Goal: Task Accomplishment & Management: Manage account settings

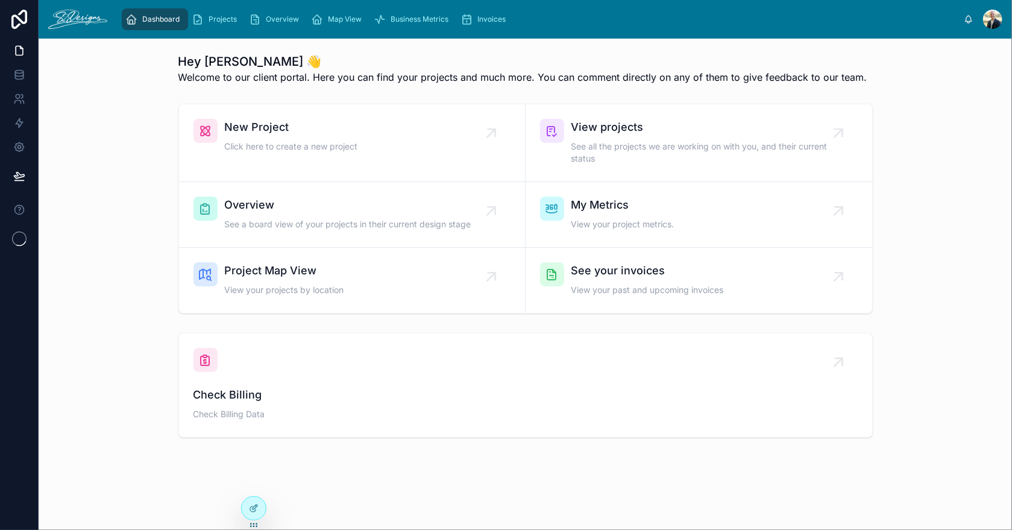
click at [281, 212] on span "Overview" at bounding box center [348, 205] width 247 height 17
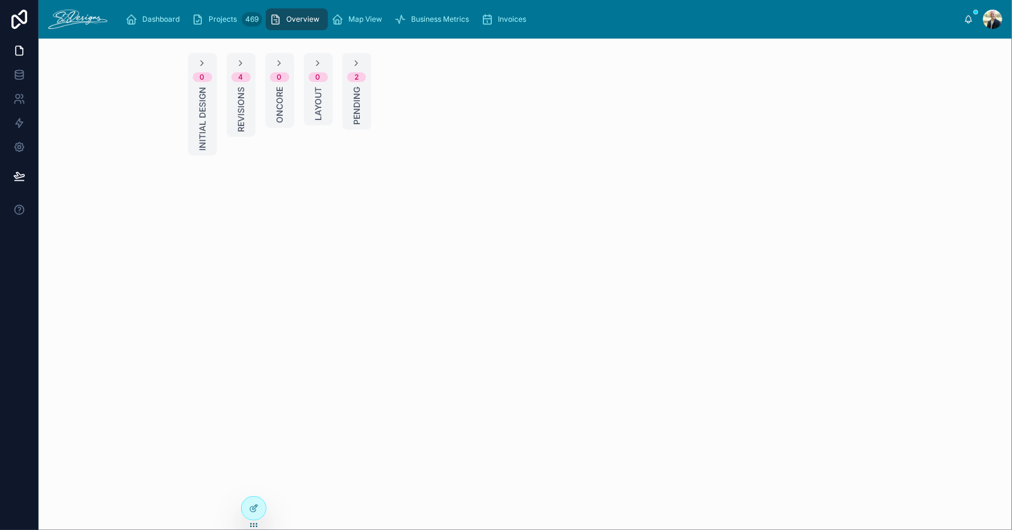
click at [238, 100] on span "Revisions" at bounding box center [241, 109] width 12 height 45
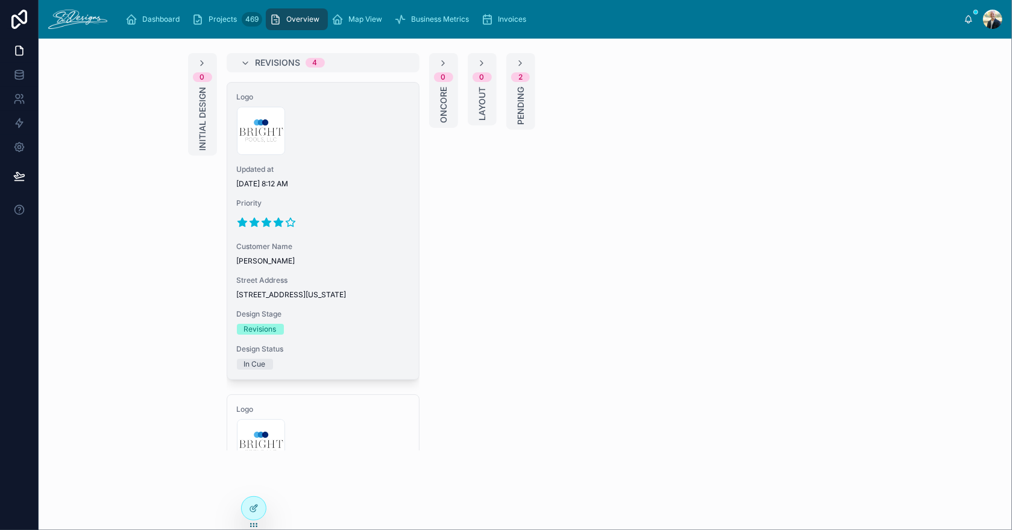
click at [356, 176] on div "Updated at [DATE] 8:12 AM" at bounding box center [323, 177] width 172 height 24
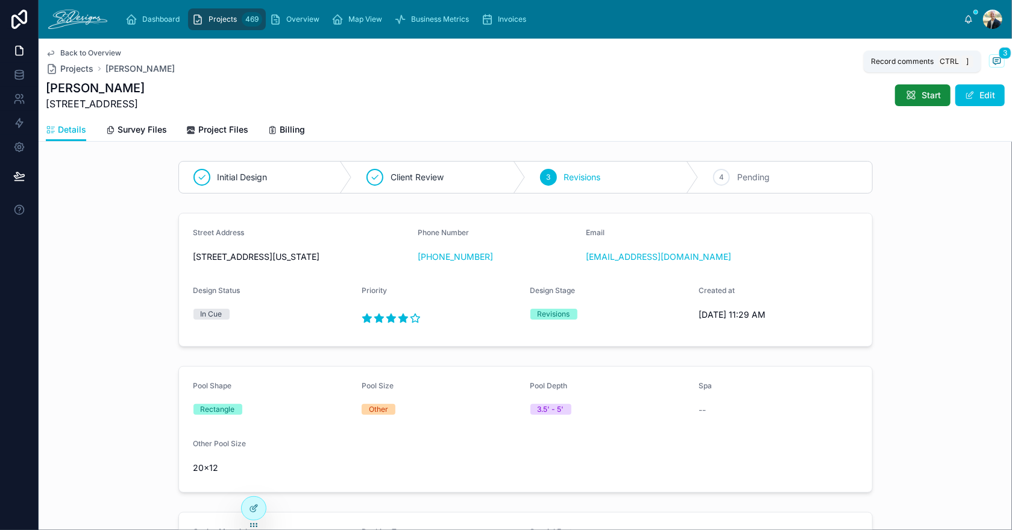
click at [994, 63] on icon at bounding box center [997, 60] width 7 height 7
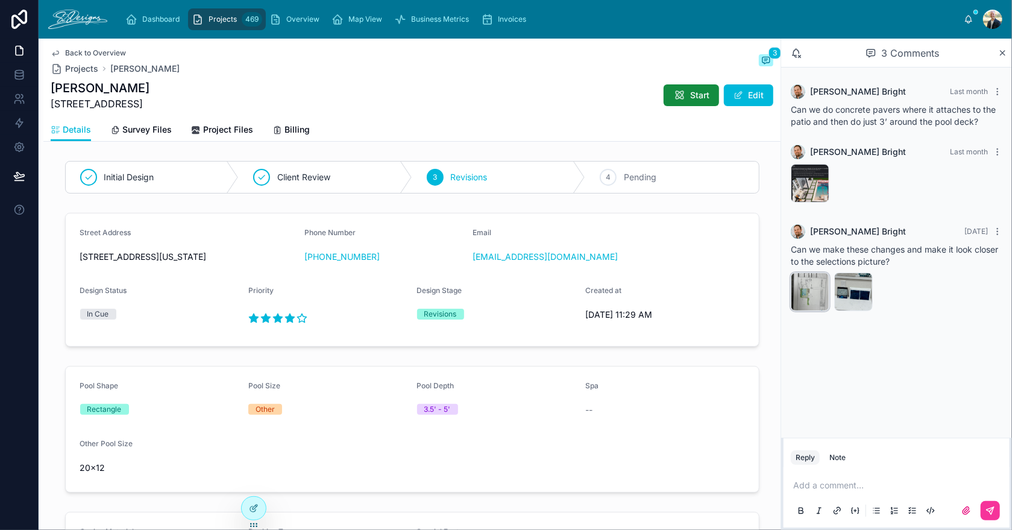
click at [800, 284] on div "IMG_3634 .jpeg" at bounding box center [810, 292] width 39 height 39
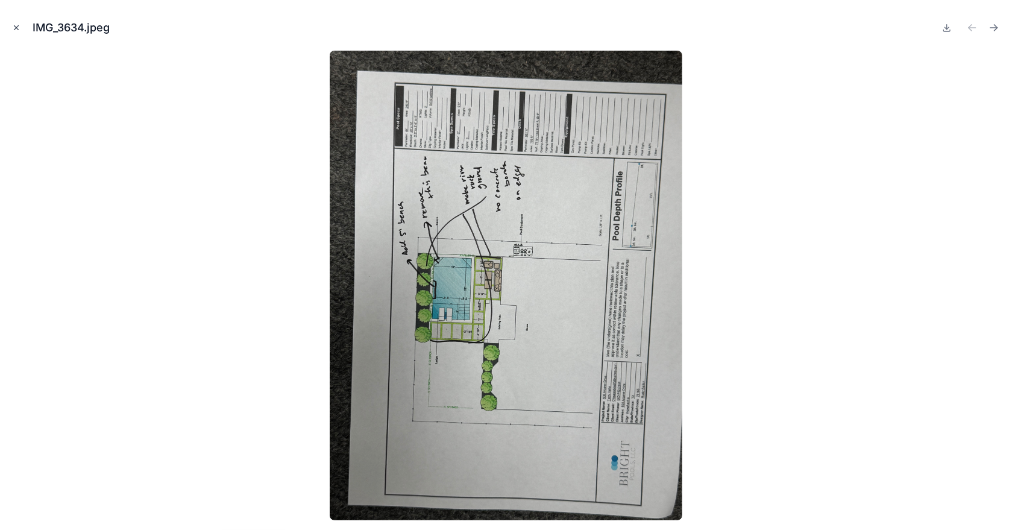
click at [14, 28] on icon "Close modal" at bounding box center [16, 28] width 8 height 8
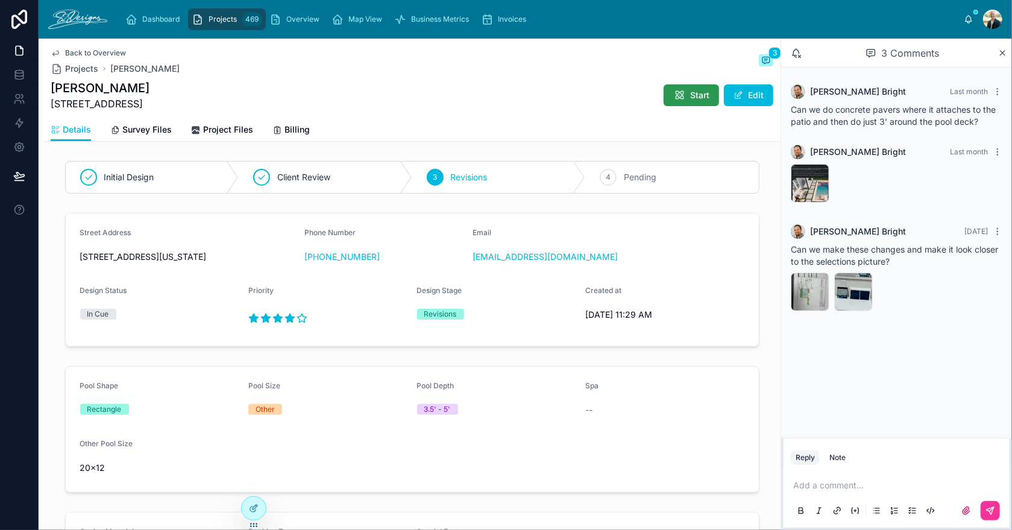
click at [677, 105] on div "Start Edit" at bounding box center [713, 95] width 119 height 23
click at [665, 101] on button "Start" at bounding box center [691, 95] width 55 height 22
click at [800, 283] on div "IMG_3634 .jpeg" at bounding box center [810, 292] width 39 height 39
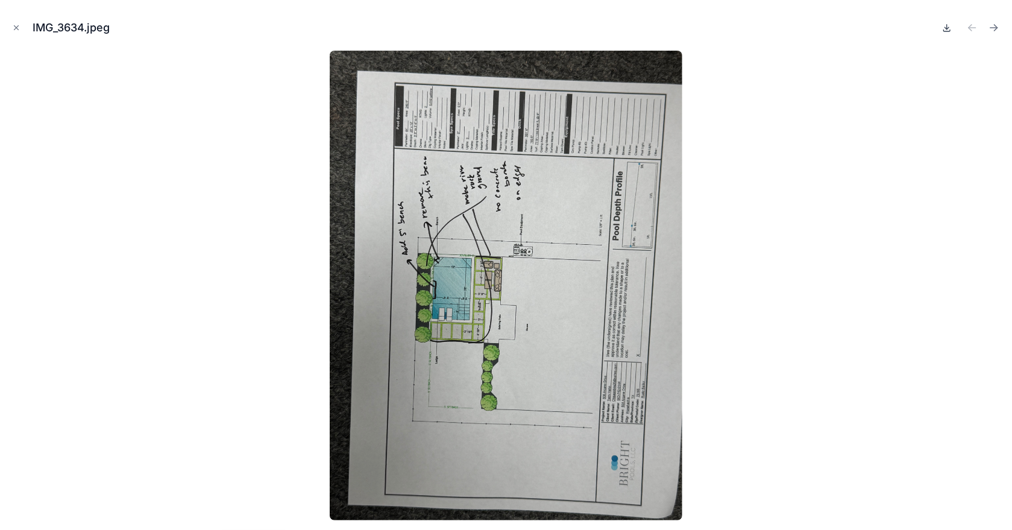
drag, startPoint x: 576, startPoint y: 292, endPoint x: 946, endPoint y: 31, distance: 453.4
click at [946, 31] on icon at bounding box center [948, 28] width 10 height 10
click at [14, 26] on icon "Close modal" at bounding box center [16, 28] width 4 height 4
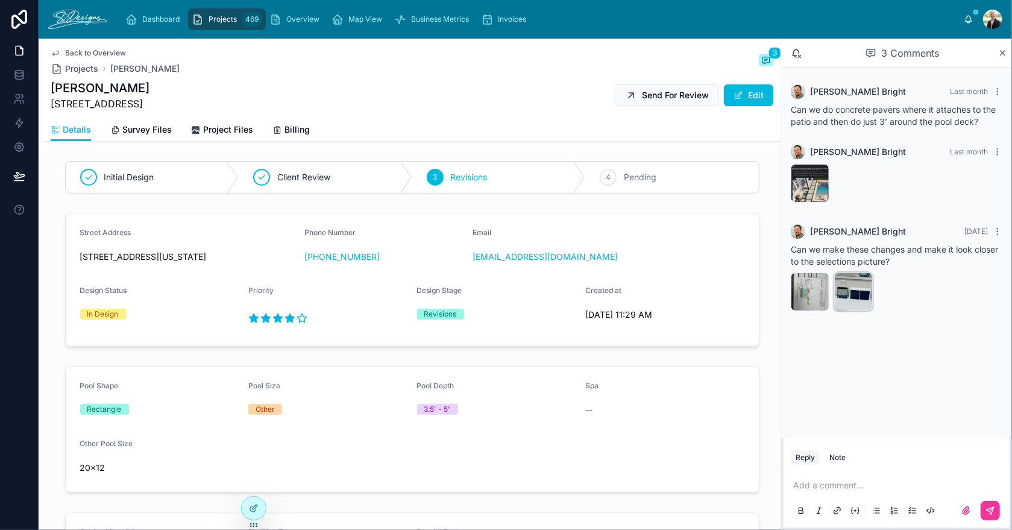
click at [843, 291] on div "IMG_3633 .jpeg" at bounding box center [854, 292] width 39 height 39
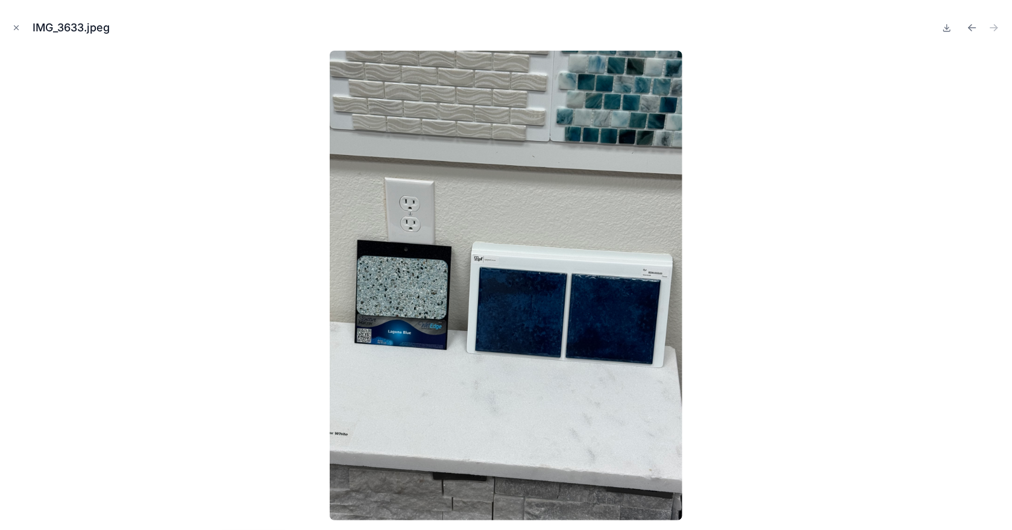
click at [573, 219] on img at bounding box center [506, 286] width 352 height 470
click at [14, 27] on icon "Close modal" at bounding box center [16, 28] width 8 height 8
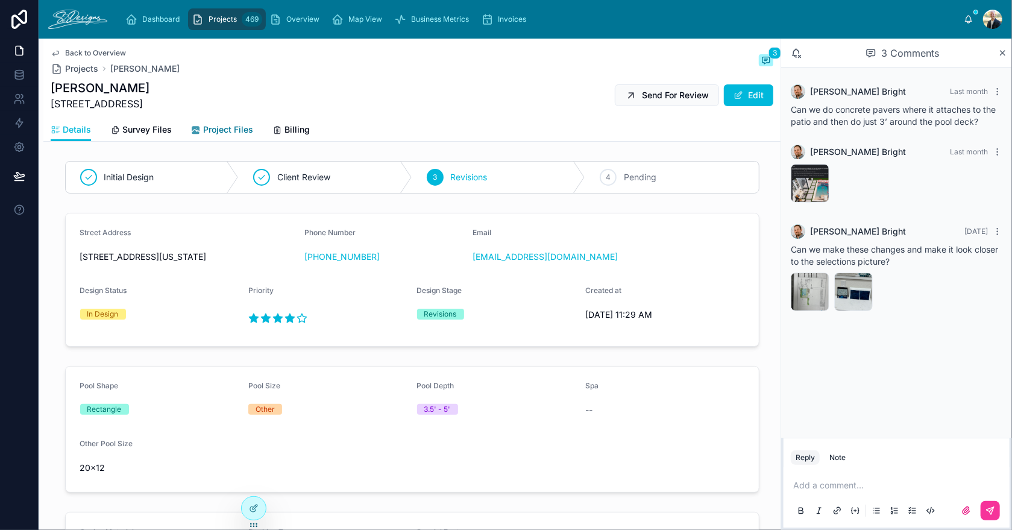
click at [216, 130] on span "Project Files" at bounding box center [228, 130] width 50 height 12
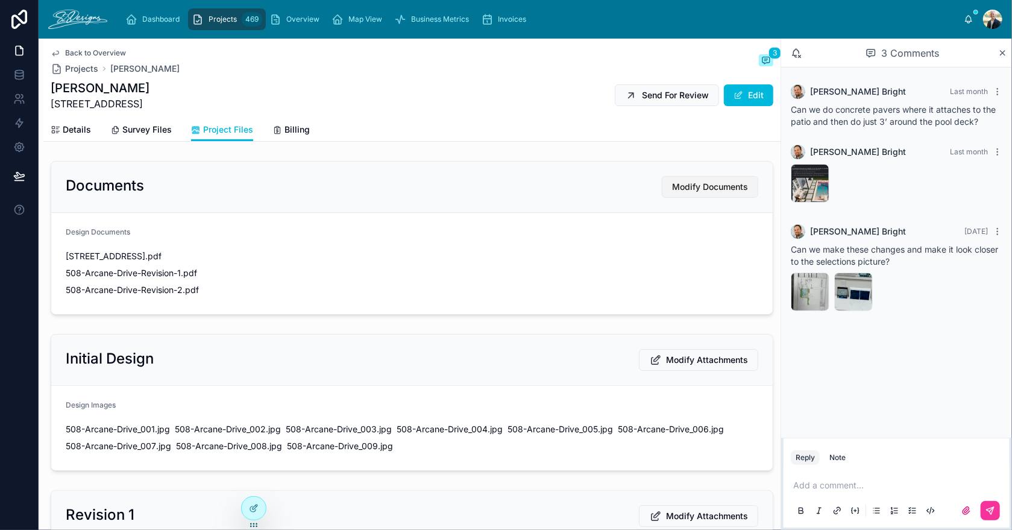
click at [700, 189] on span "Modify Documents" at bounding box center [710, 187] width 76 height 12
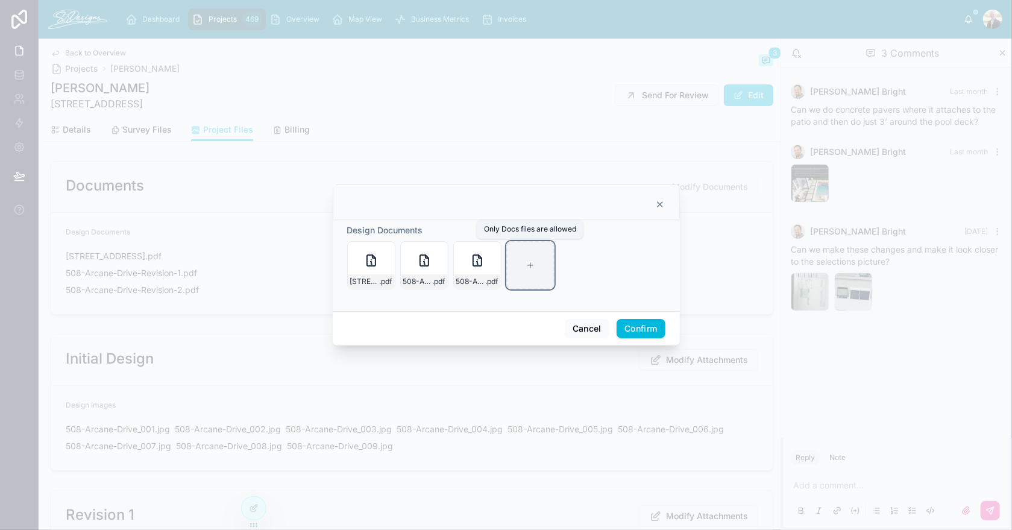
click at [520, 253] on div at bounding box center [531, 265] width 48 height 48
type input "**********"
click at [654, 323] on button "Confirm" at bounding box center [641, 328] width 48 height 19
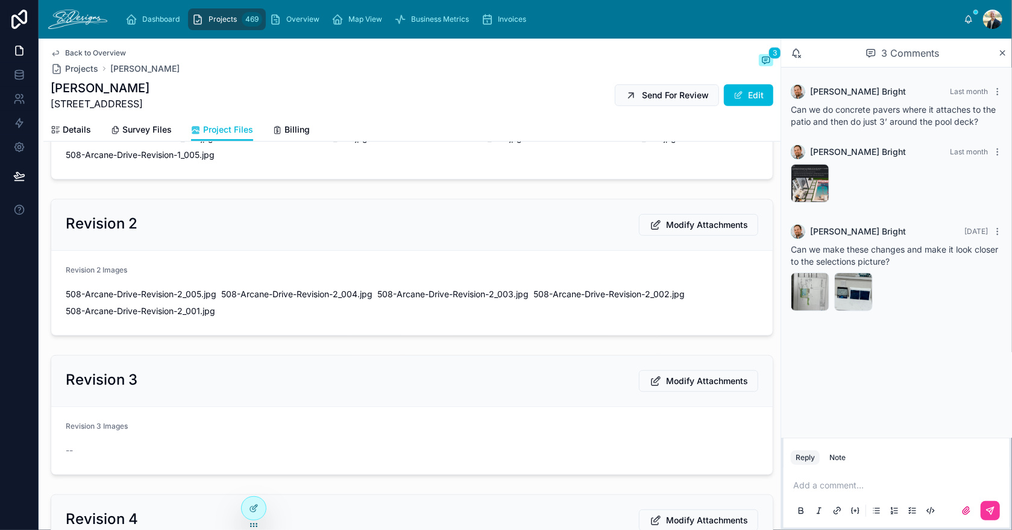
scroll to position [482, 0]
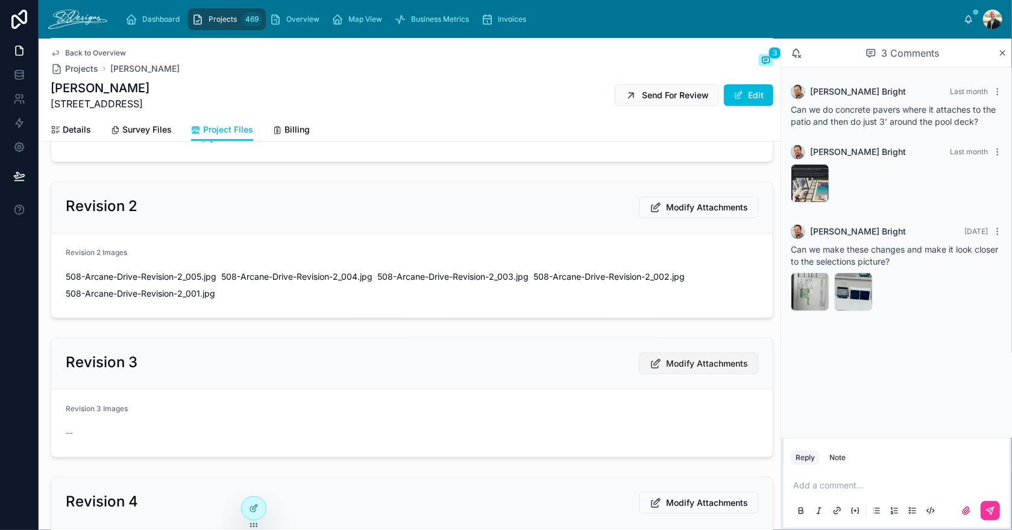
click at [679, 358] on span "Modify Attachments" at bounding box center [707, 364] width 82 height 12
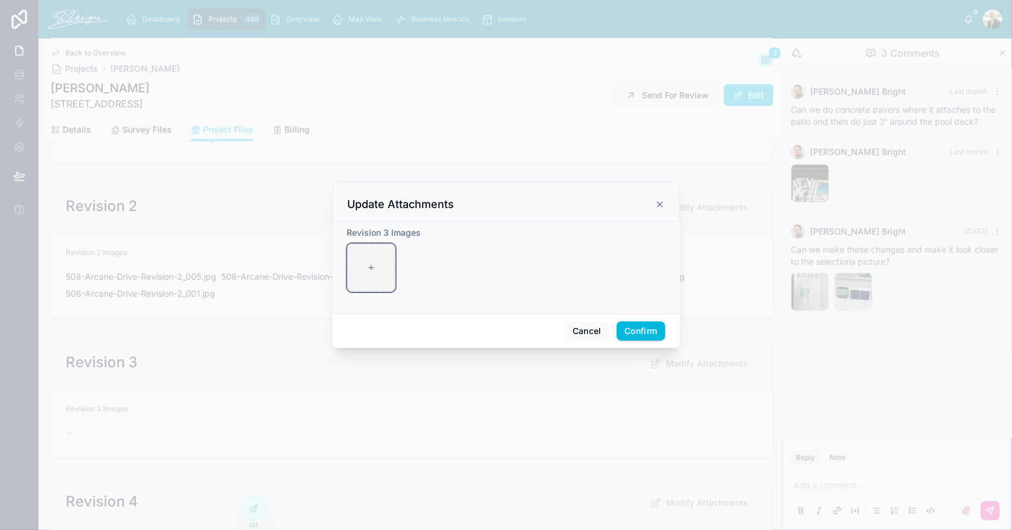
click at [373, 260] on div at bounding box center [371, 268] width 48 height 48
type input "**********"
click at [626, 330] on button "Confirm" at bounding box center [641, 330] width 48 height 19
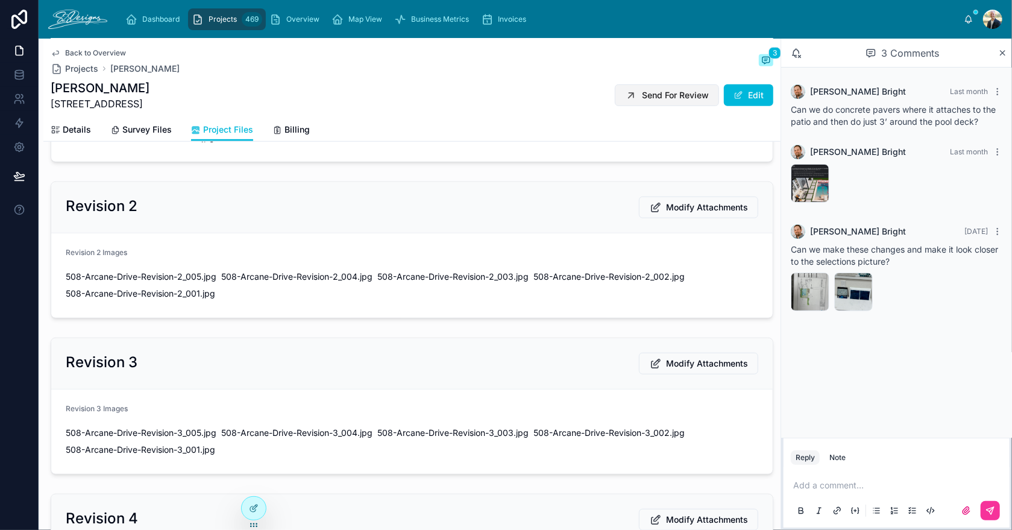
click at [627, 99] on icon at bounding box center [631, 95] width 12 height 12
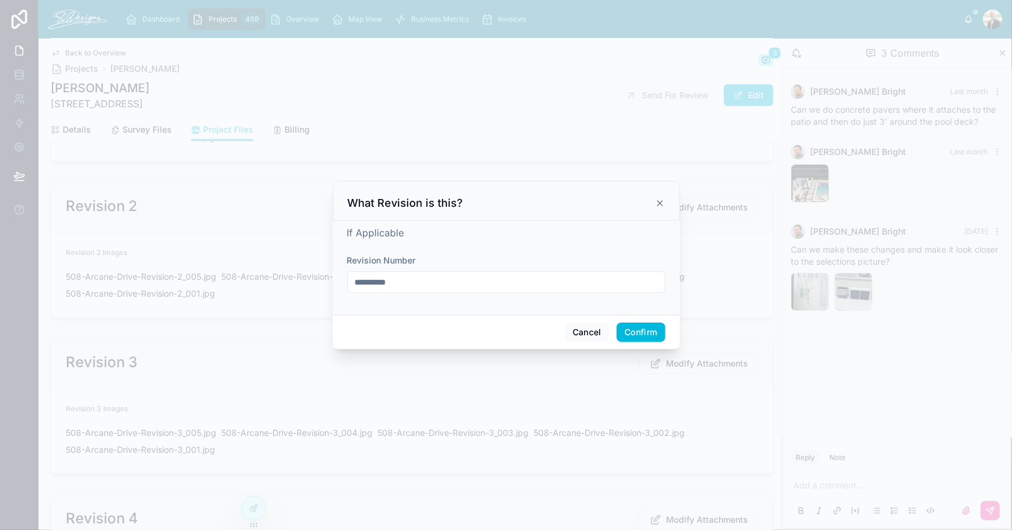
click at [383, 285] on input "**********" at bounding box center [506, 282] width 317 height 17
click at [392, 282] on input "**********" at bounding box center [506, 282] width 317 height 17
click at [393, 282] on input "**********" at bounding box center [506, 282] width 317 height 17
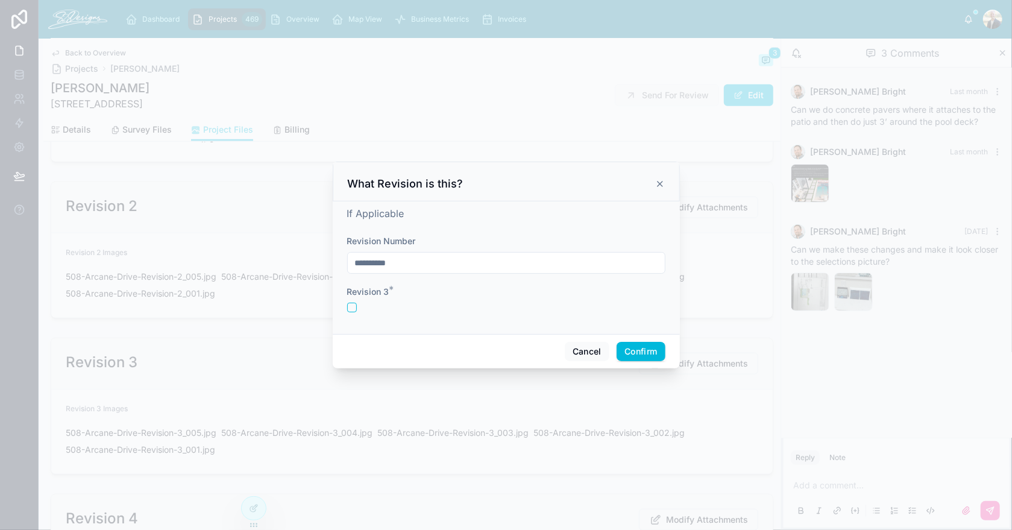
type input "**********"
click at [356, 308] on button "button" at bounding box center [352, 308] width 10 height 10
click at [654, 350] on button "Confirm" at bounding box center [641, 351] width 48 height 19
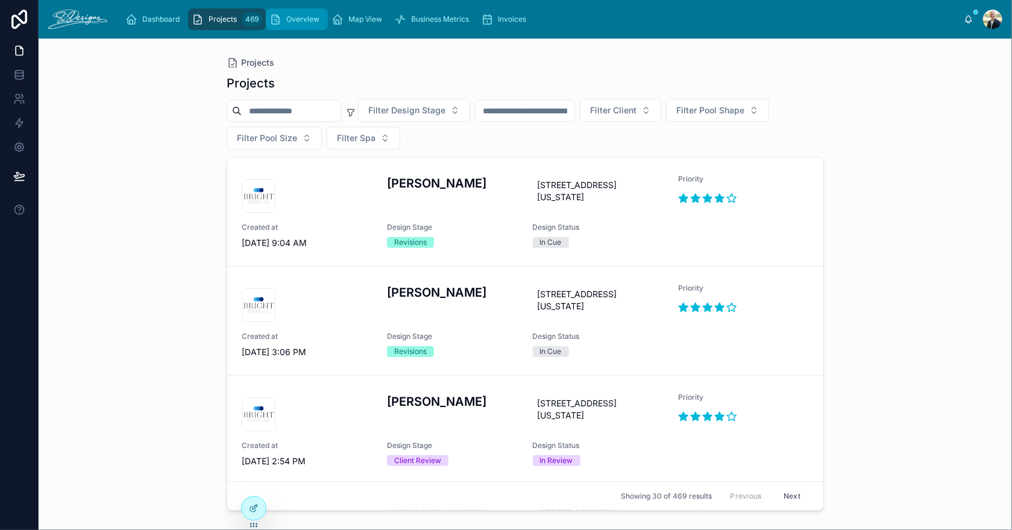
click at [293, 16] on span "Overview" at bounding box center [302, 19] width 33 height 10
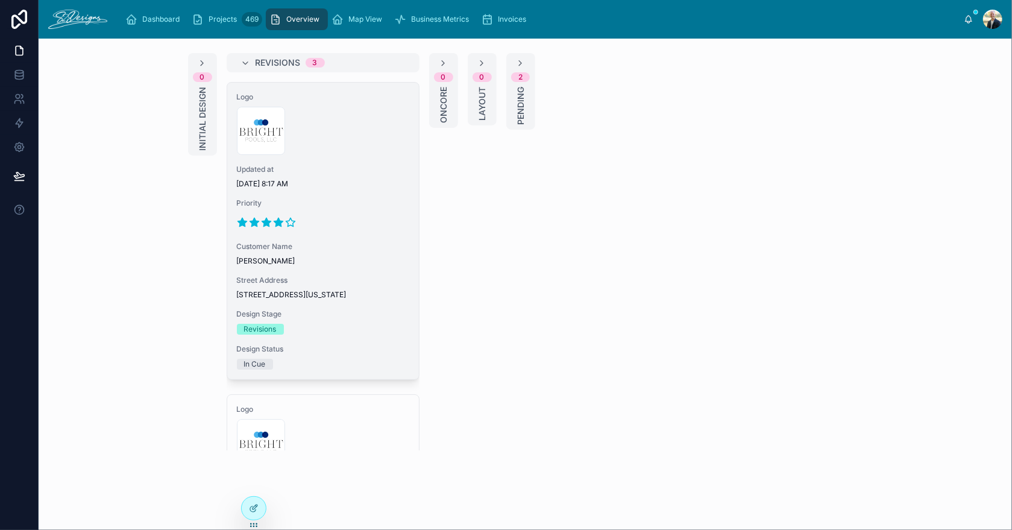
click at [354, 166] on span "Updated at" at bounding box center [323, 170] width 172 height 10
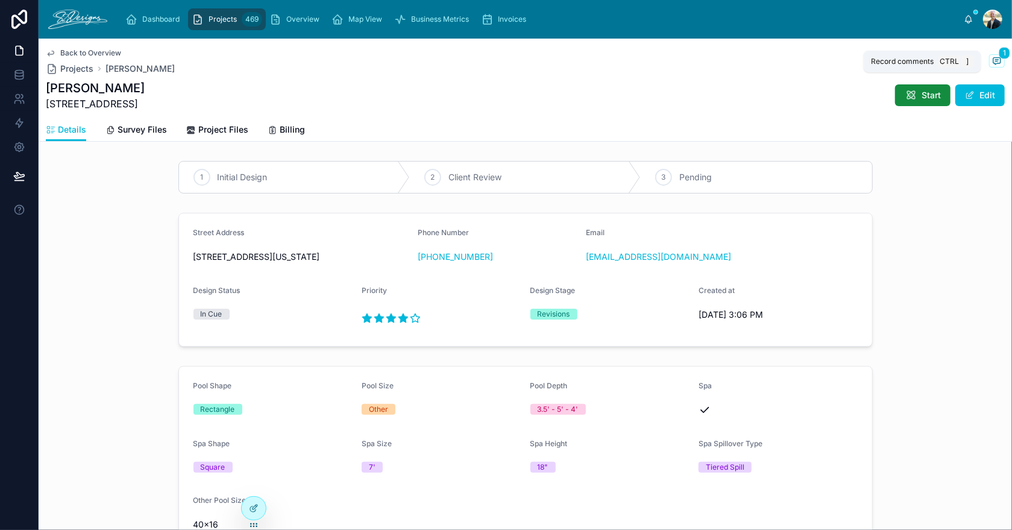
click at [993, 58] on icon at bounding box center [998, 61] width 10 height 10
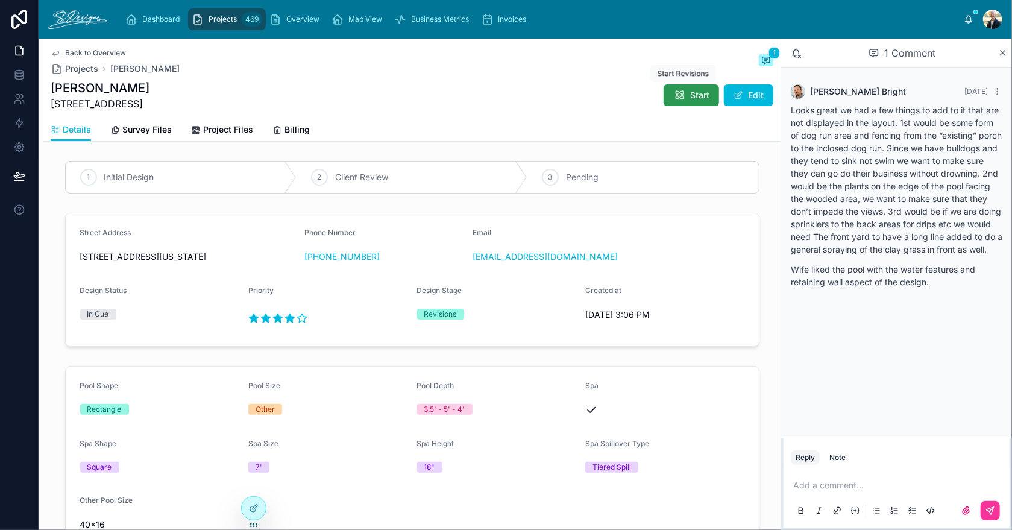
click at [690, 90] on span "Start" at bounding box center [699, 95] width 19 height 12
click at [75, 51] on span "Back to Overview" at bounding box center [95, 53] width 61 height 10
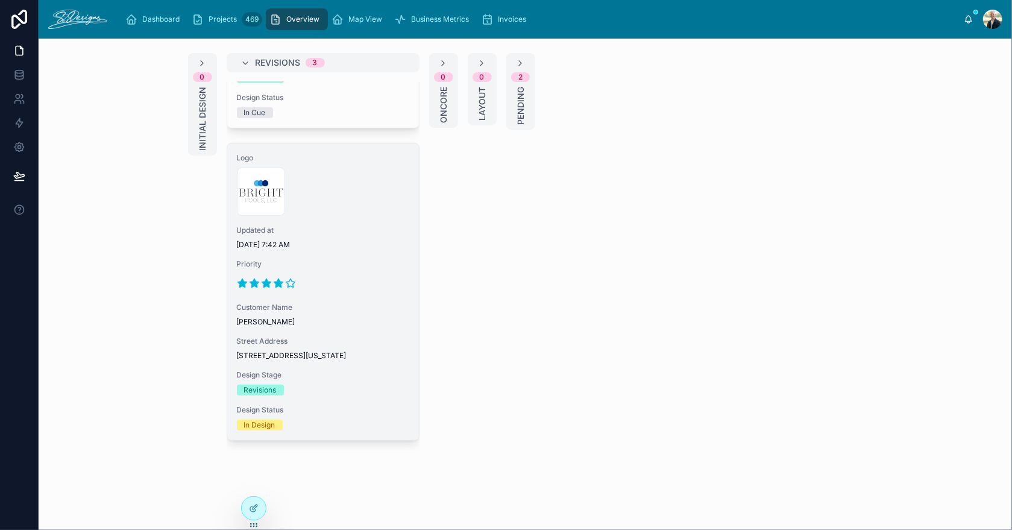
scroll to position [590, 0]
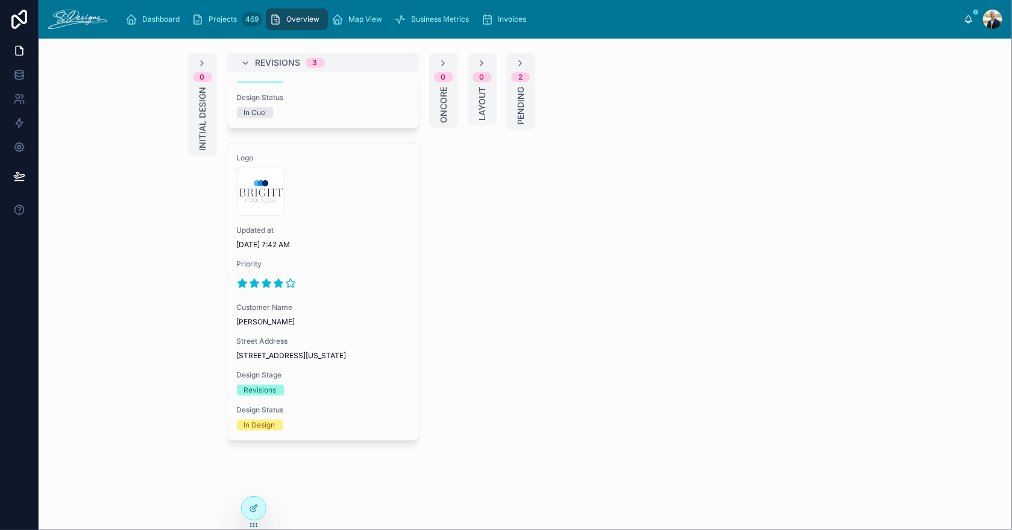
click at [343, 291] on div "Logo 300x300-logo .jpg Updated at [DATE] 7:42 AM Priority Customer Name [PERSON…" at bounding box center [323, 292] width 192 height 297
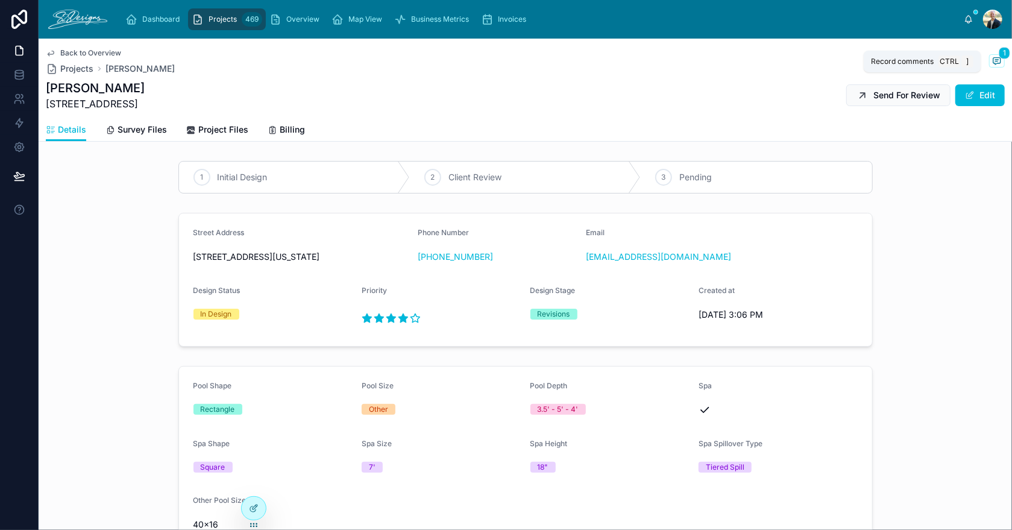
click at [993, 61] on icon at bounding box center [998, 61] width 10 height 10
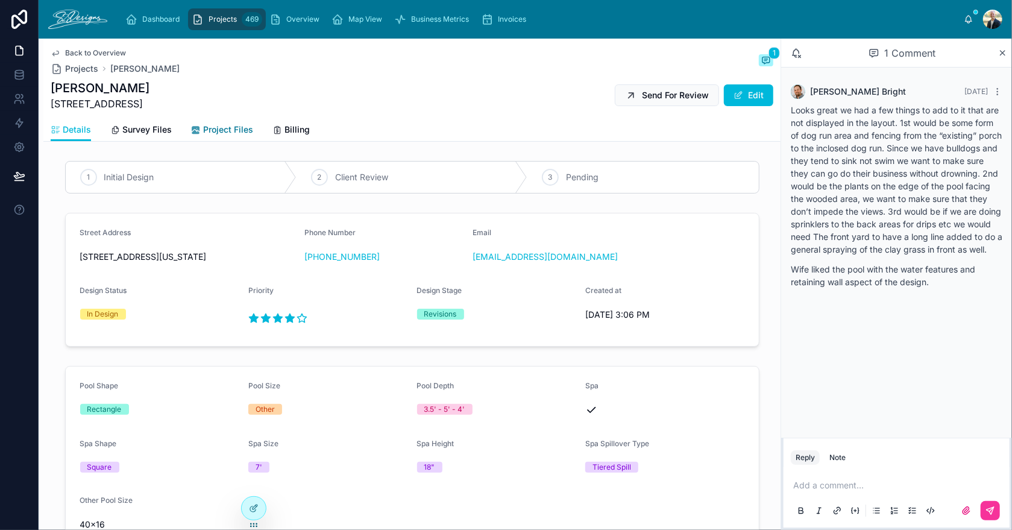
click at [210, 129] on span "Project Files" at bounding box center [228, 130] width 50 height 12
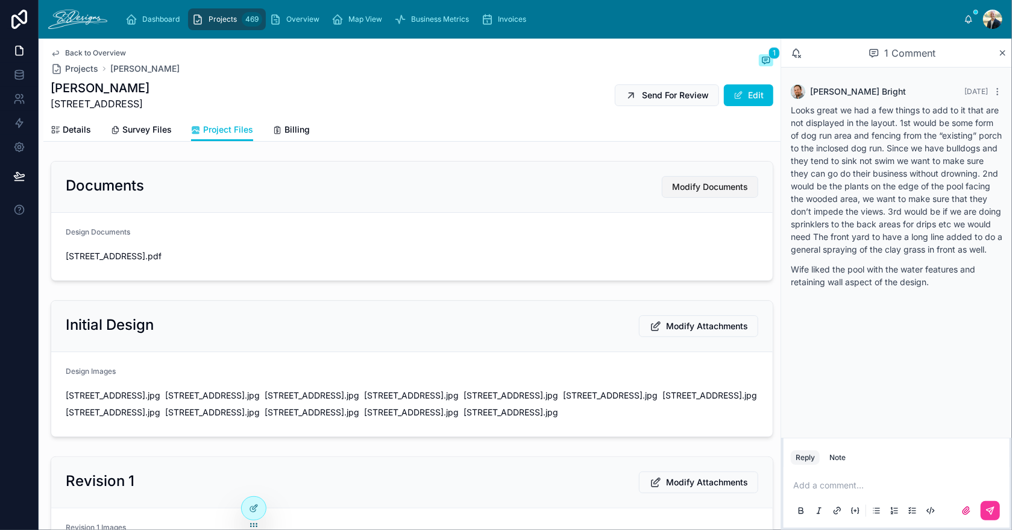
click at [703, 183] on span "Modify Documents" at bounding box center [710, 187] width 76 height 12
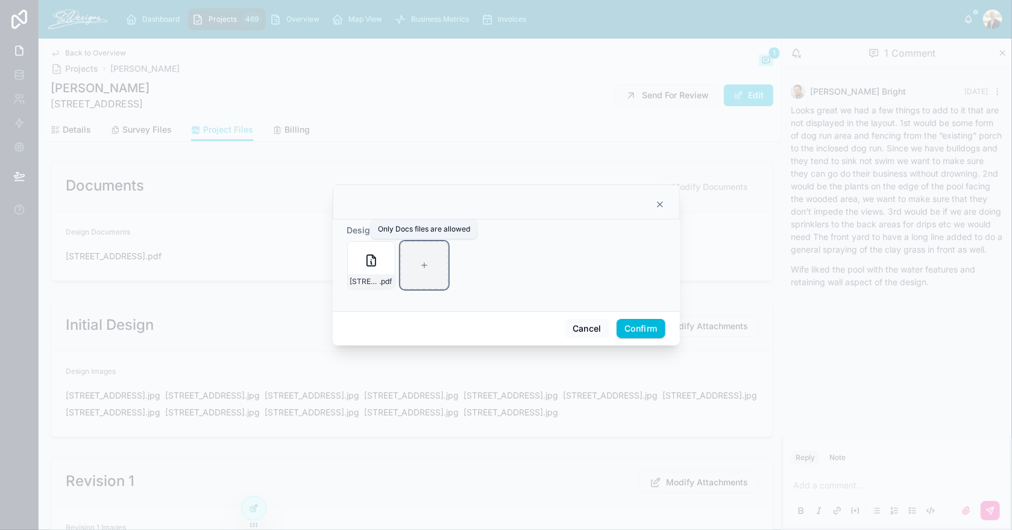
click at [422, 274] on div at bounding box center [424, 265] width 48 height 48
type input "**********"
click at [633, 327] on button "Confirm" at bounding box center [641, 328] width 48 height 19
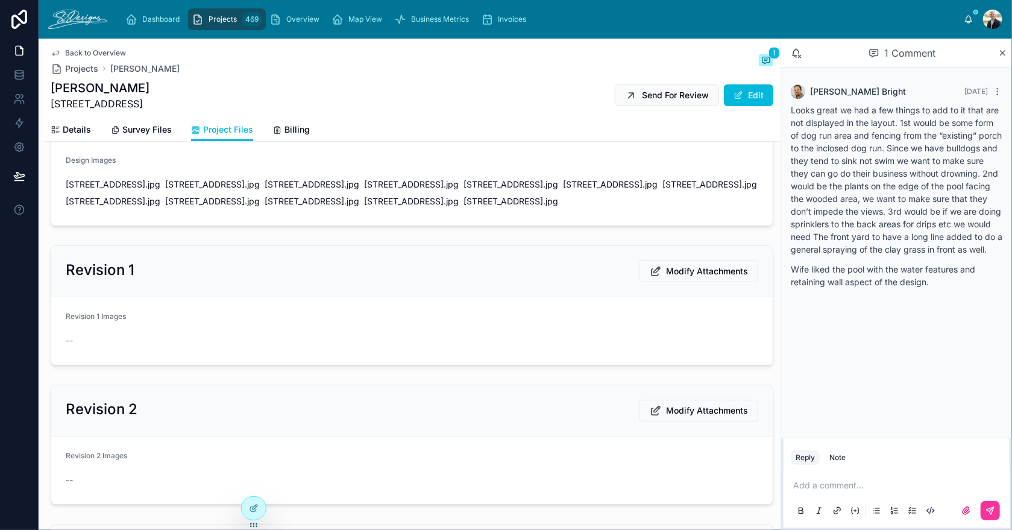
scroll to position [241, 0]
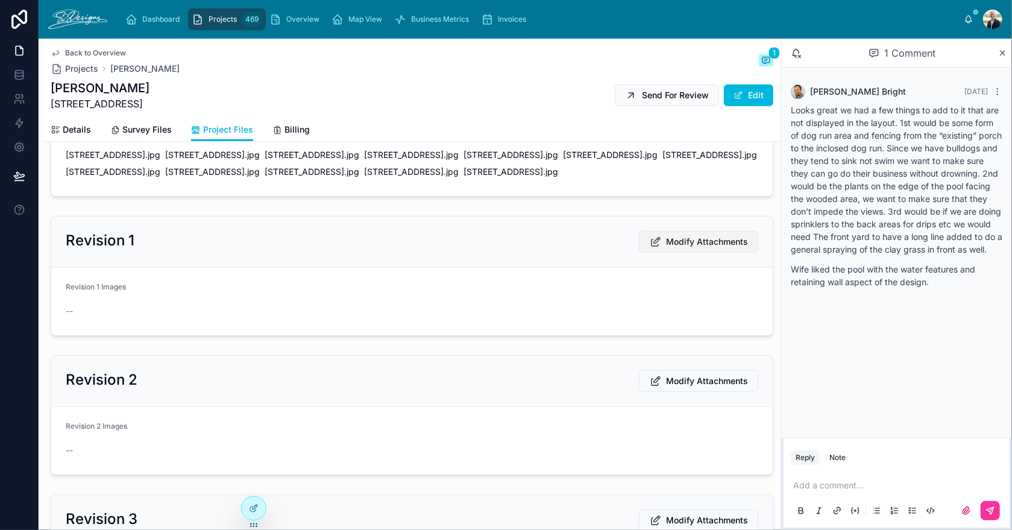
click at [704, 239] on span "Modify Attachments" at bounding box center [707, 242] width 82 height 12
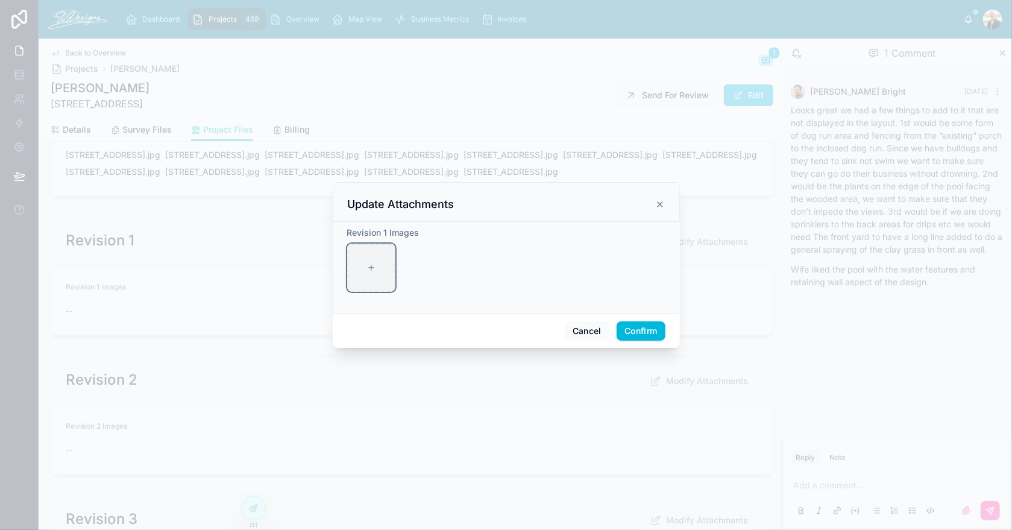
click at [365, 269] on div at bounding box center [371, 268] width 48 height 48
type input "**********"
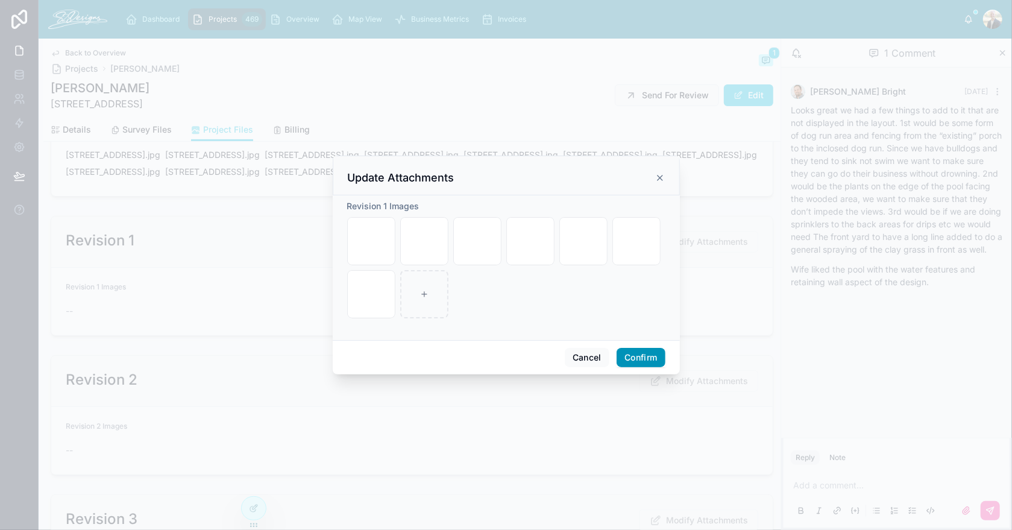
click at [660, 358] on button "Confirm" at bounding box center [641, 357] width 48 height 19
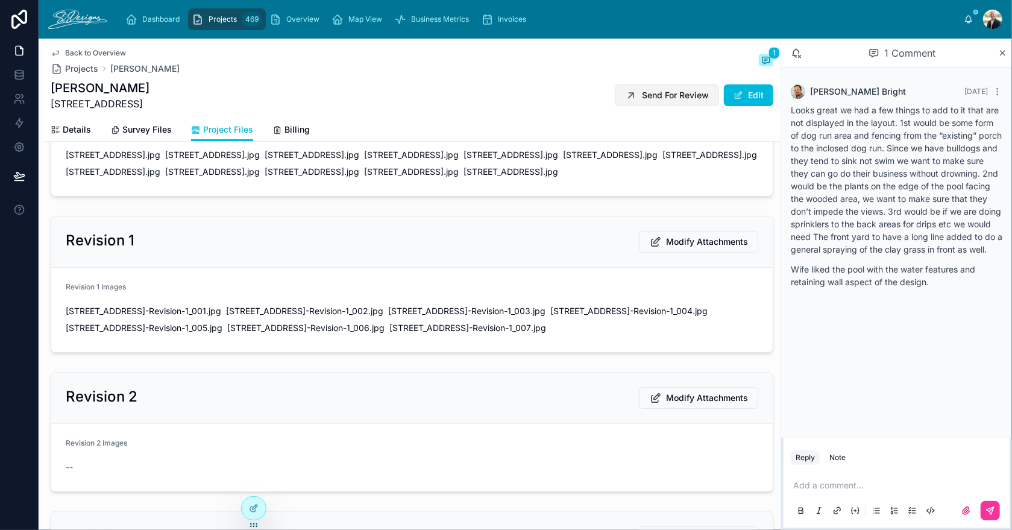
click at [653, 95] on span "Send For Review" at bounding box center [675, 95] width 67 height 12
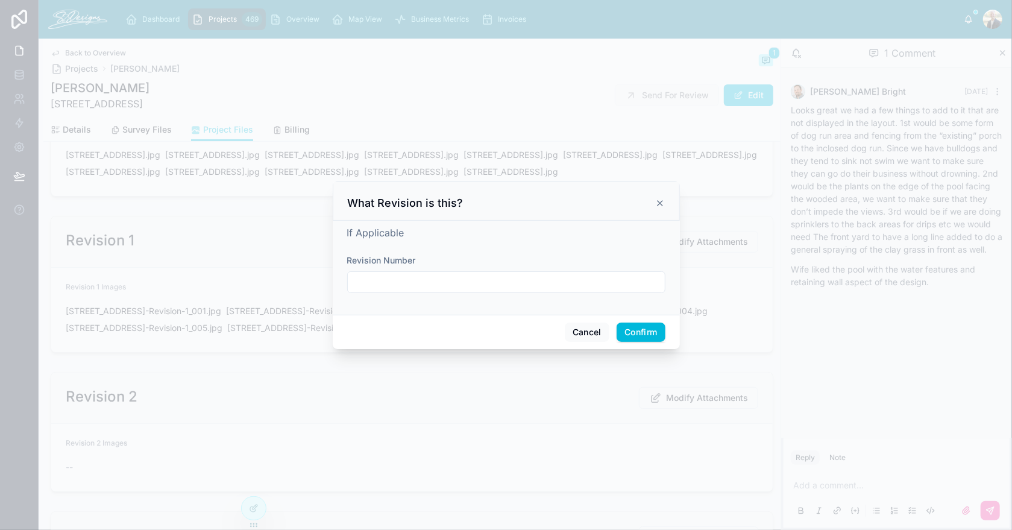
click at [521, 291] on div at bounding box center [506, 282] width 318 height 22
click at [521, 287] on input "text" at bounding box center [506, 282] width 317 height 17
type input "**********"
click at [543, 257] on div "Revision Number" at bounding box center [506, 260] width 318 height 12
click at [634, 329] on button "Confirm" at bounding box center [641, 332] width 48 height 19
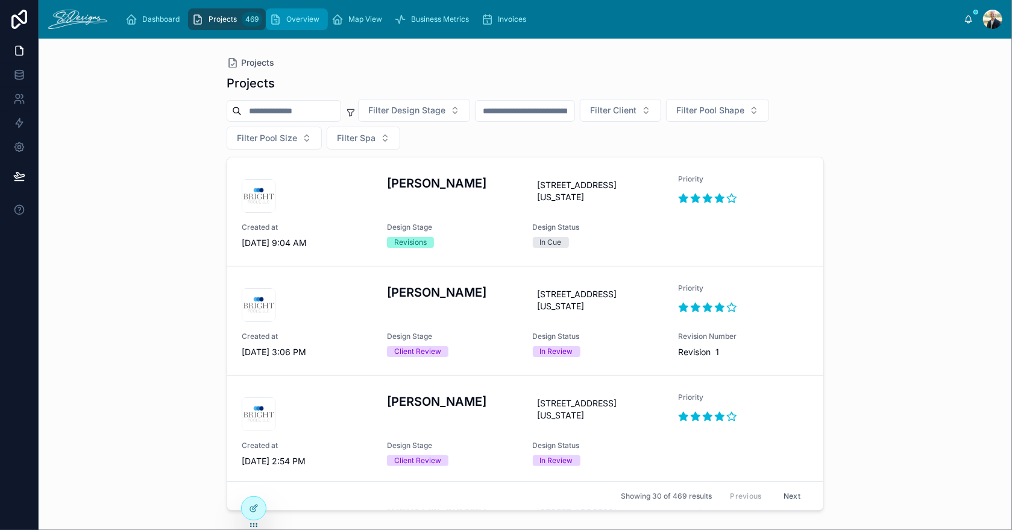
click at [302, 22] on span "Overview" at bounding box center [302, 19] width 33 height 10
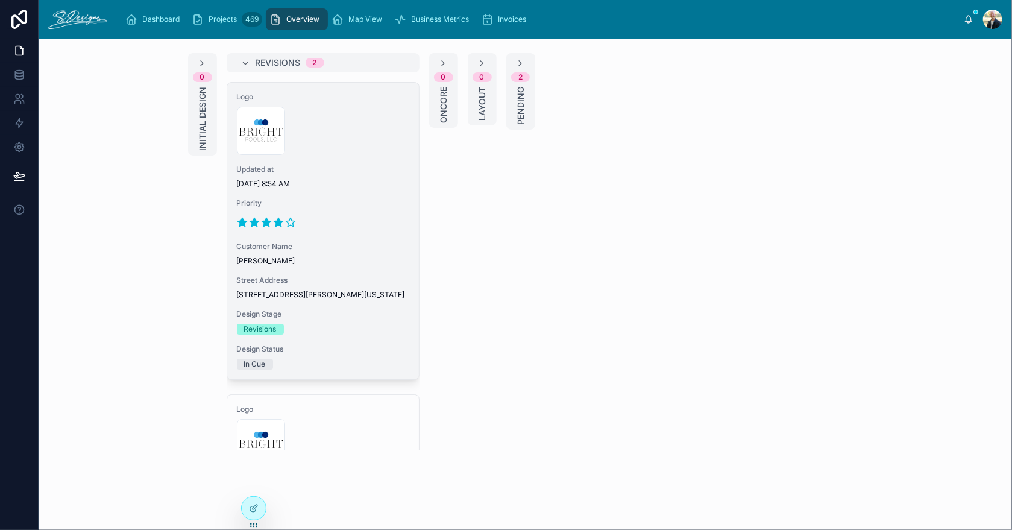
click at [362, 215] on div at bounding box center [323, 222] width 172 height 19
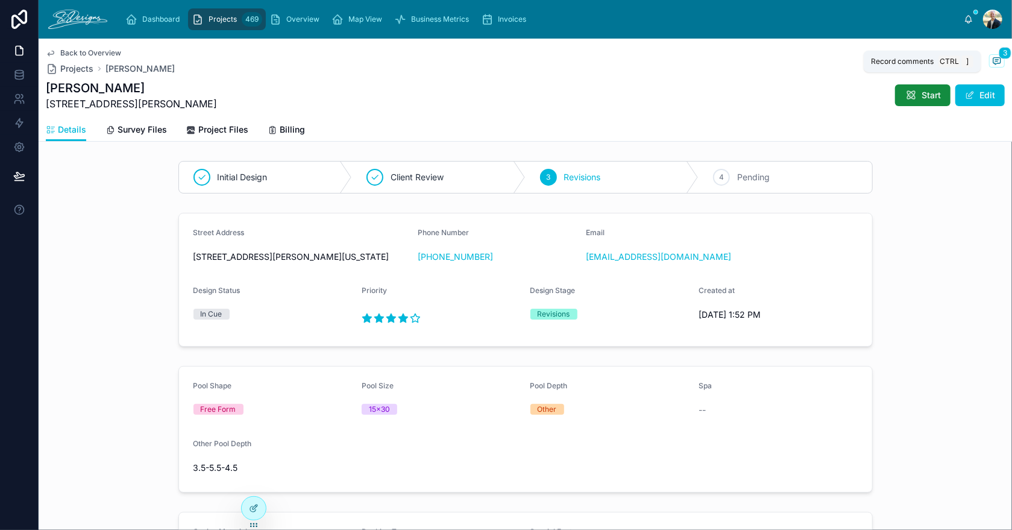
click at [996, 60] on icon at bounding box center [997, 60] width 3 height 0
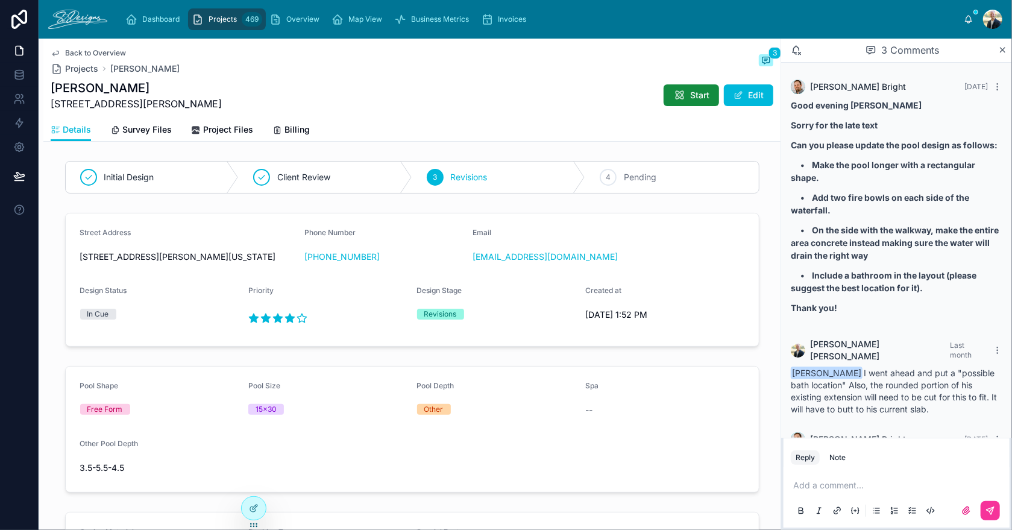
scroll to position [77, 0]
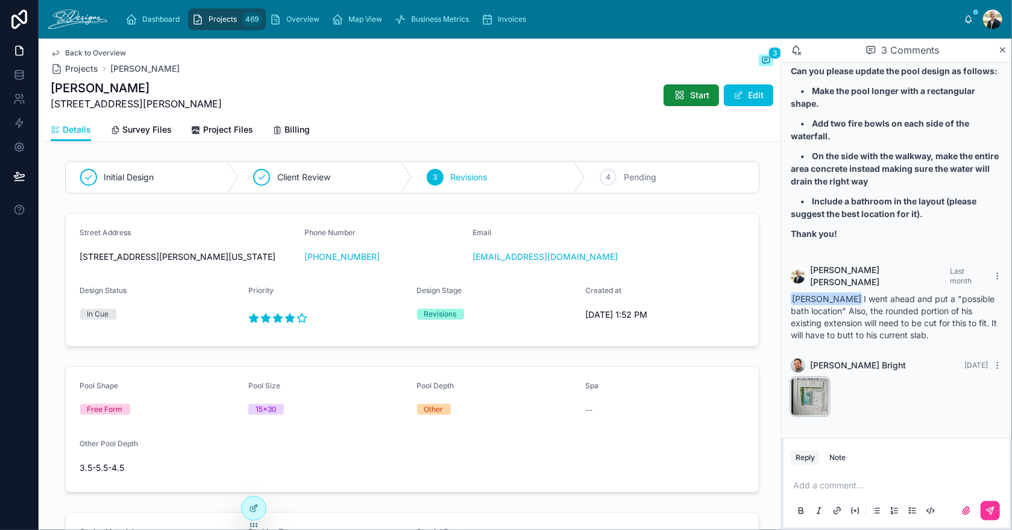
click at [800, 397] on div "IMG_3670 .jpeg" at bounding box center [810, 396] width 39 height 39
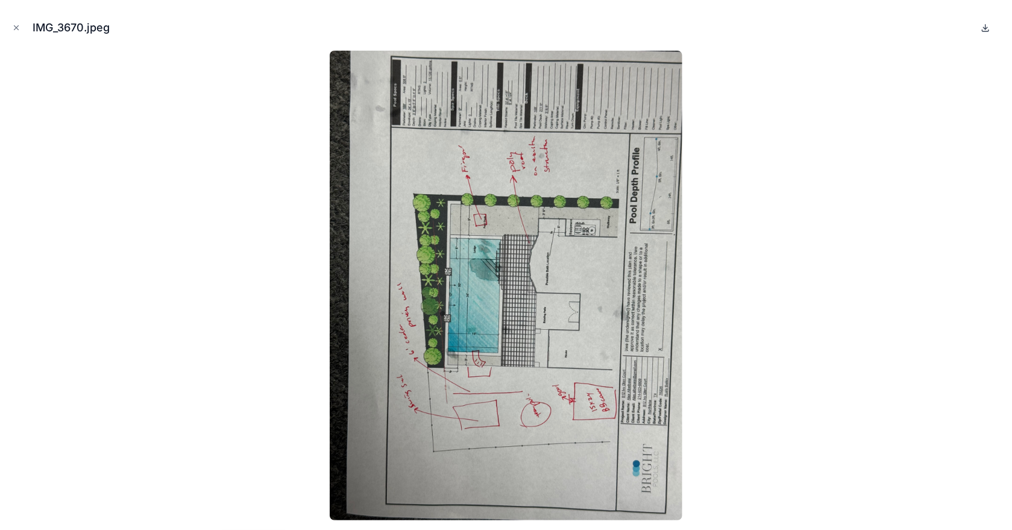
click at [986, 31] on icon at bounding box center [986, 31] width 7 height 2
click at [757, 502] on div at bounding box center [506, 286] width 993 height 470
click at [17, 28] on icon "Close modal" at bounding box center [16, 28] width 4 height 4
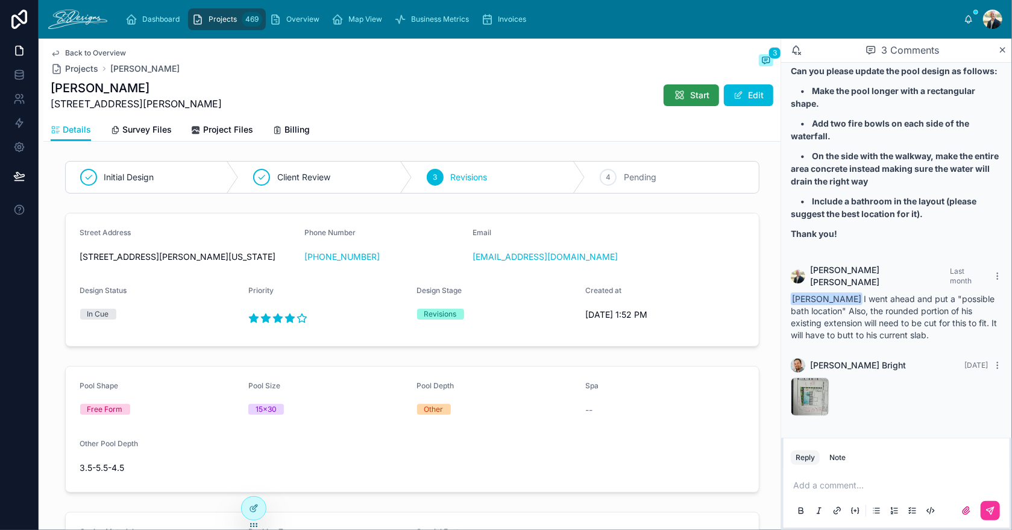
click at [677, 102] on button "Start" at bounding box center [691, 95] width 55 height 22
